Goal: Information Seeking & Learning: Learn about a topic

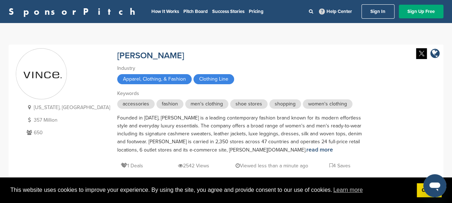
click at [420, 151] on div "New York, USA 357 Million 650 Vince Industry Apparel, Clothing, & Fashion Cloth…" at bounding box center [226, 111] width 421 height 126
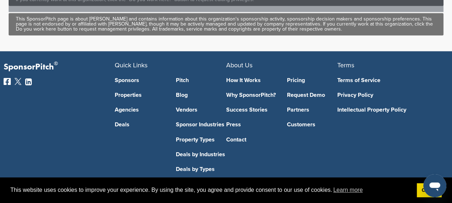
scroll to position [553, 0]
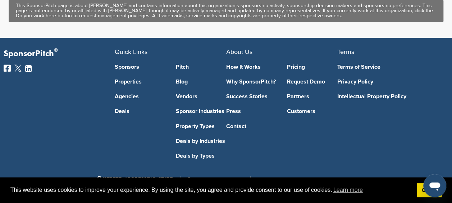
click at [298, 109] on link "Customers" at bounding box center [312, 111] width 50 height 6
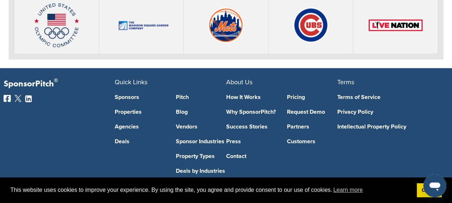
scroll to position [1797, 0]
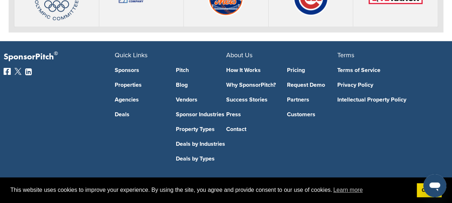
click at [291, 67] on link "Pricing" at bounding box center [312, 70] width 50 height 6
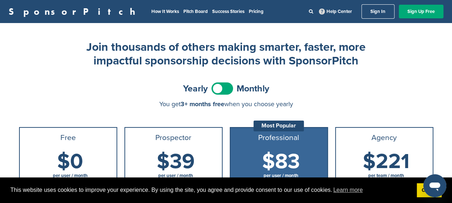
click at [22, 4] on div "SponsorPitch How It Works Pitch Board Success Stories Pricing Help Center Sign …" at bounding box center [226, 11] width 452 height 23
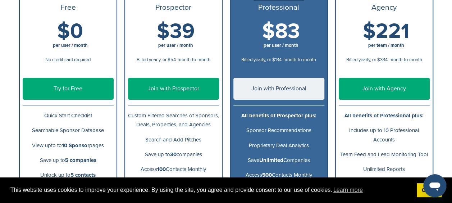
scroll to position [180, 0]
